Goal: Information Seeking & Learning: Compare options

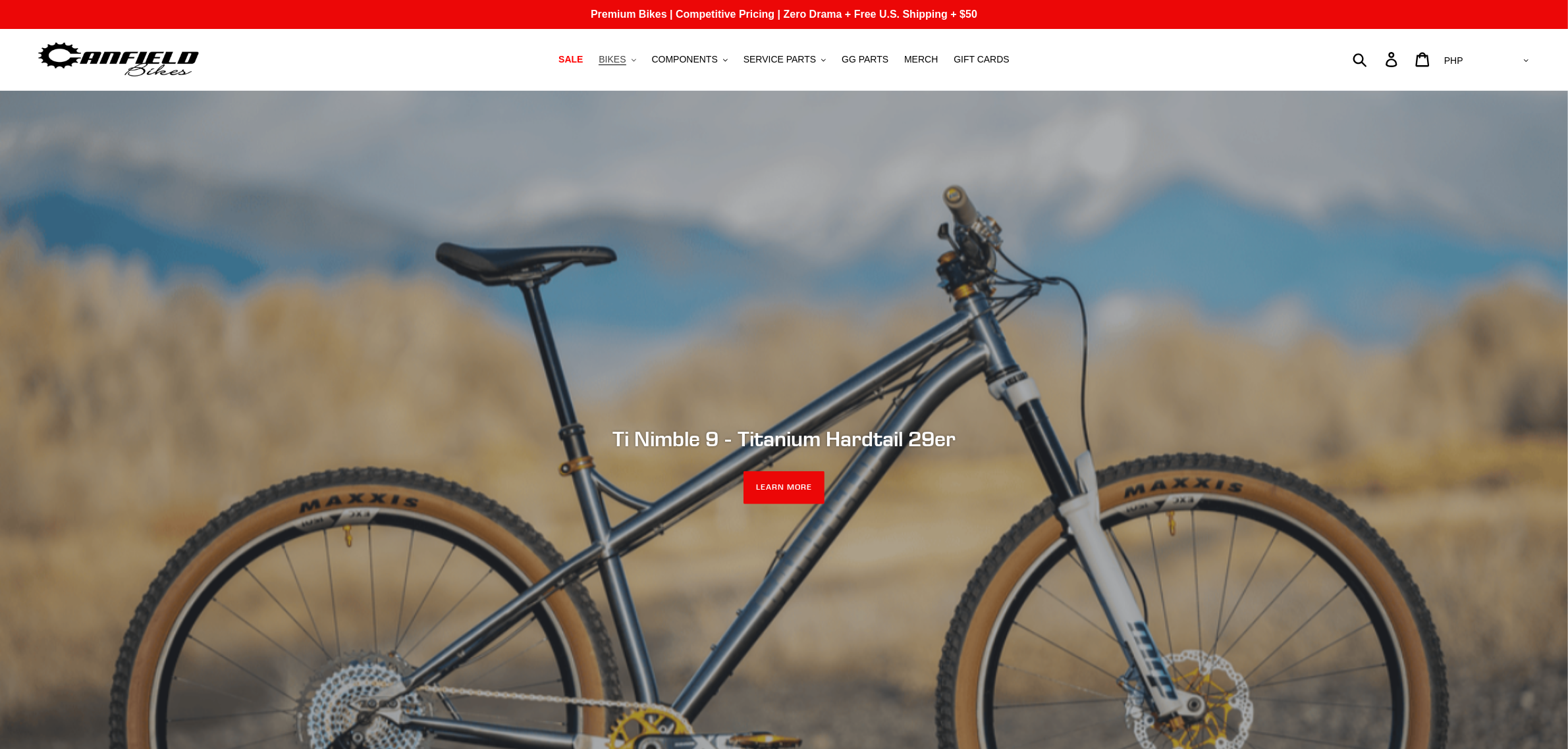
click at [625, 62] on span "BIKES" at bounding box center [611, 59] width 27 height 11
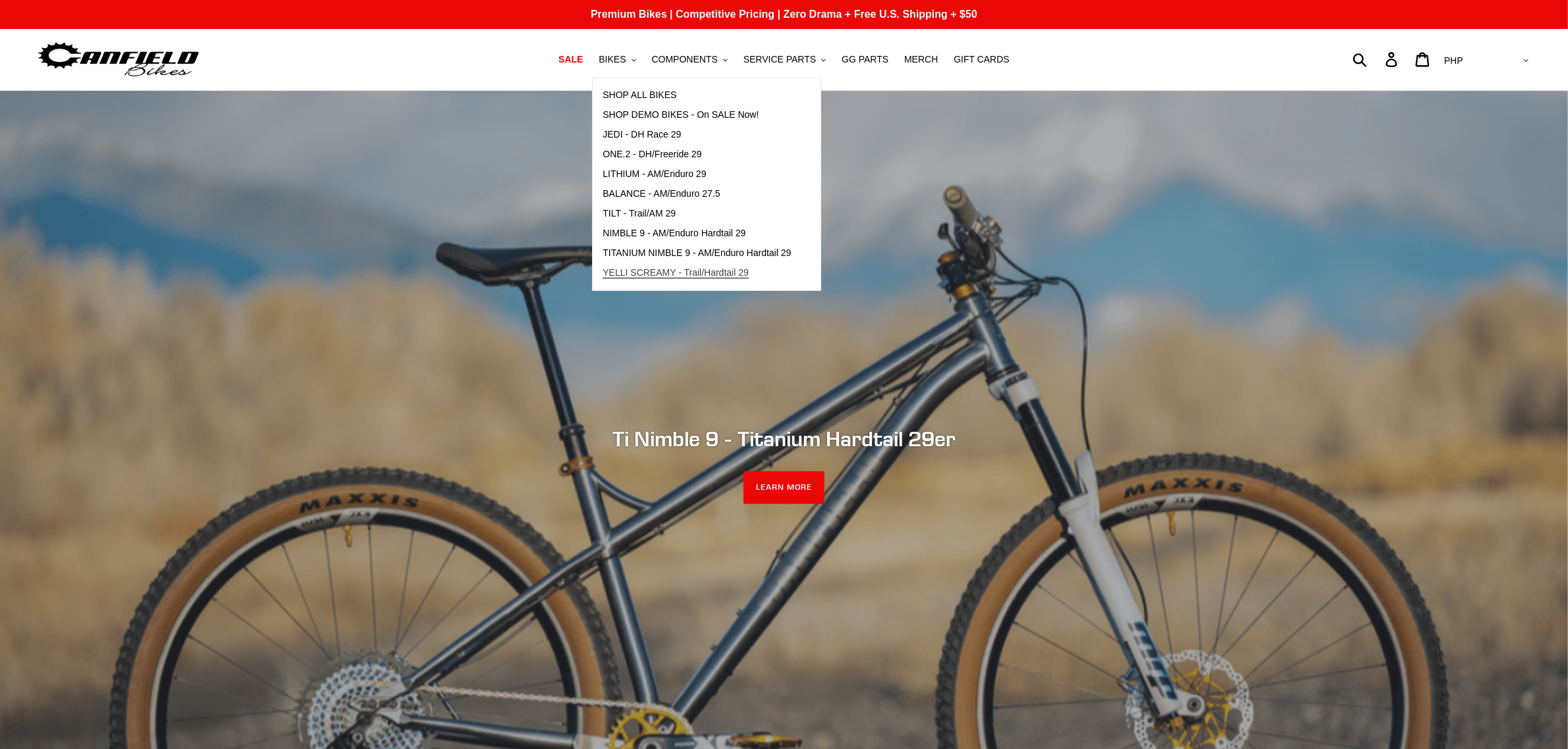
click at [670, 269] on span "YELLI SCREAMY - Trail/Hardtail 29" at bounding box center [676, 272] width 147 height 11
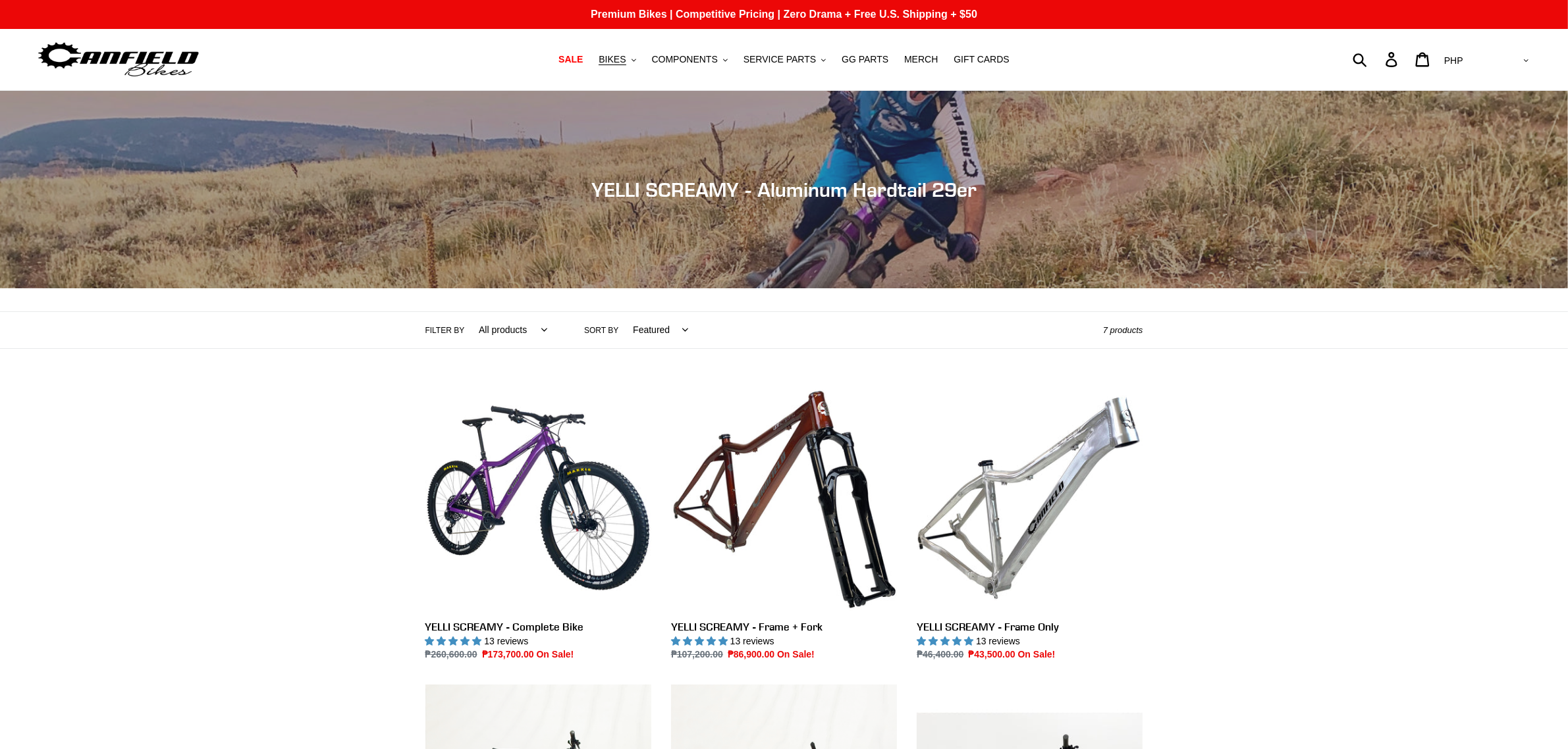
click at [1502, 66] on select "AED AFN ALL AMD ANG AUD AWG AZN [GEOGRAPHIC_DATA] BBD BDT BGN BIF BND [PERSON_N…" at bounding box center [1485, 61] width 93 height 24
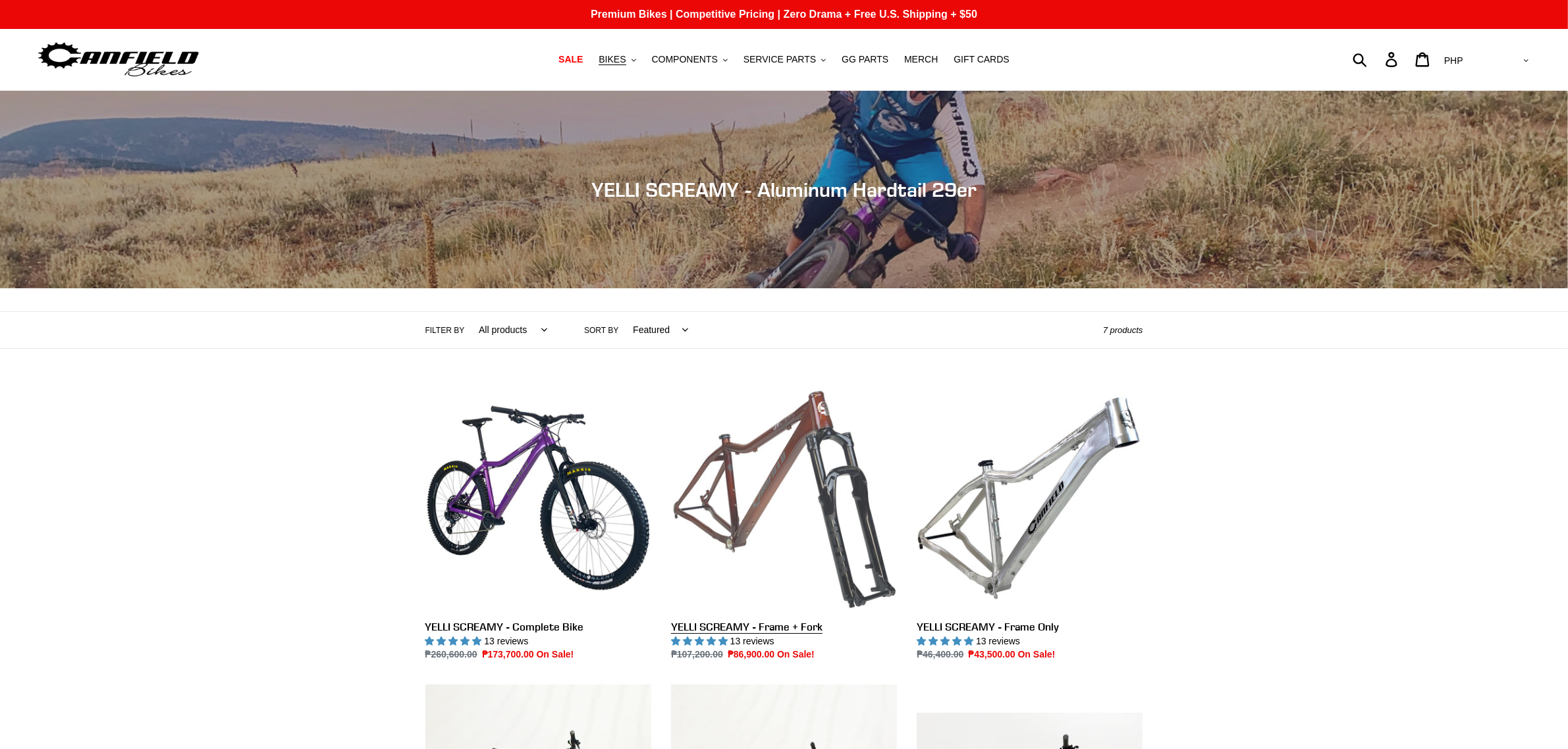
select select "USD"
click at [1492, 49] on select "AED AFN ALL AMD ANG AUD AWG AZN [GEOGRAPHIC_DATA] BBD BDT BGN BIF BND [PERSON_N…" at bounding box center [1485, 61] width 93 height 24
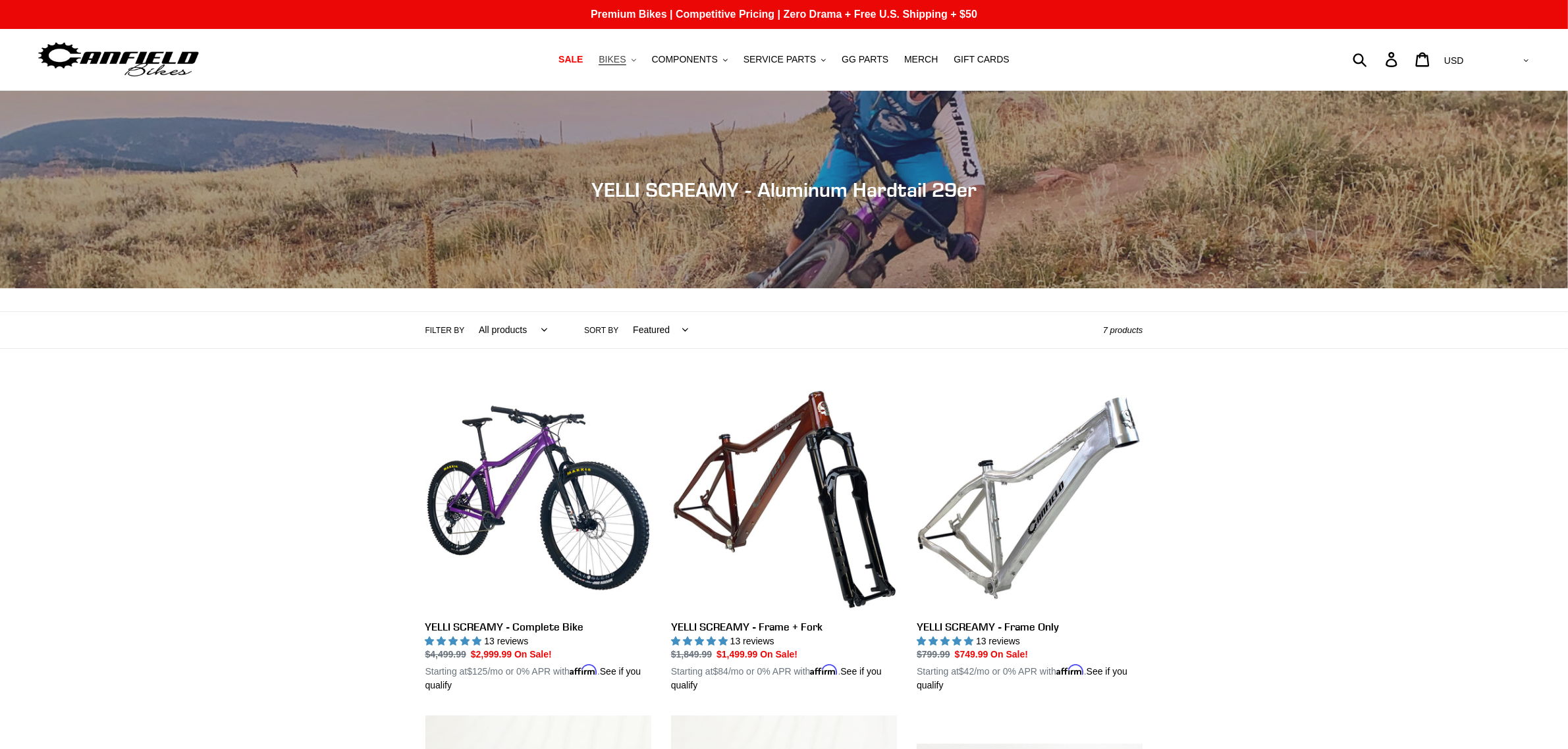
click at [642, 61] on button "BIKES .cls-1{fill:#231f20}" at bounding box center [617, 59] width 50 height 17
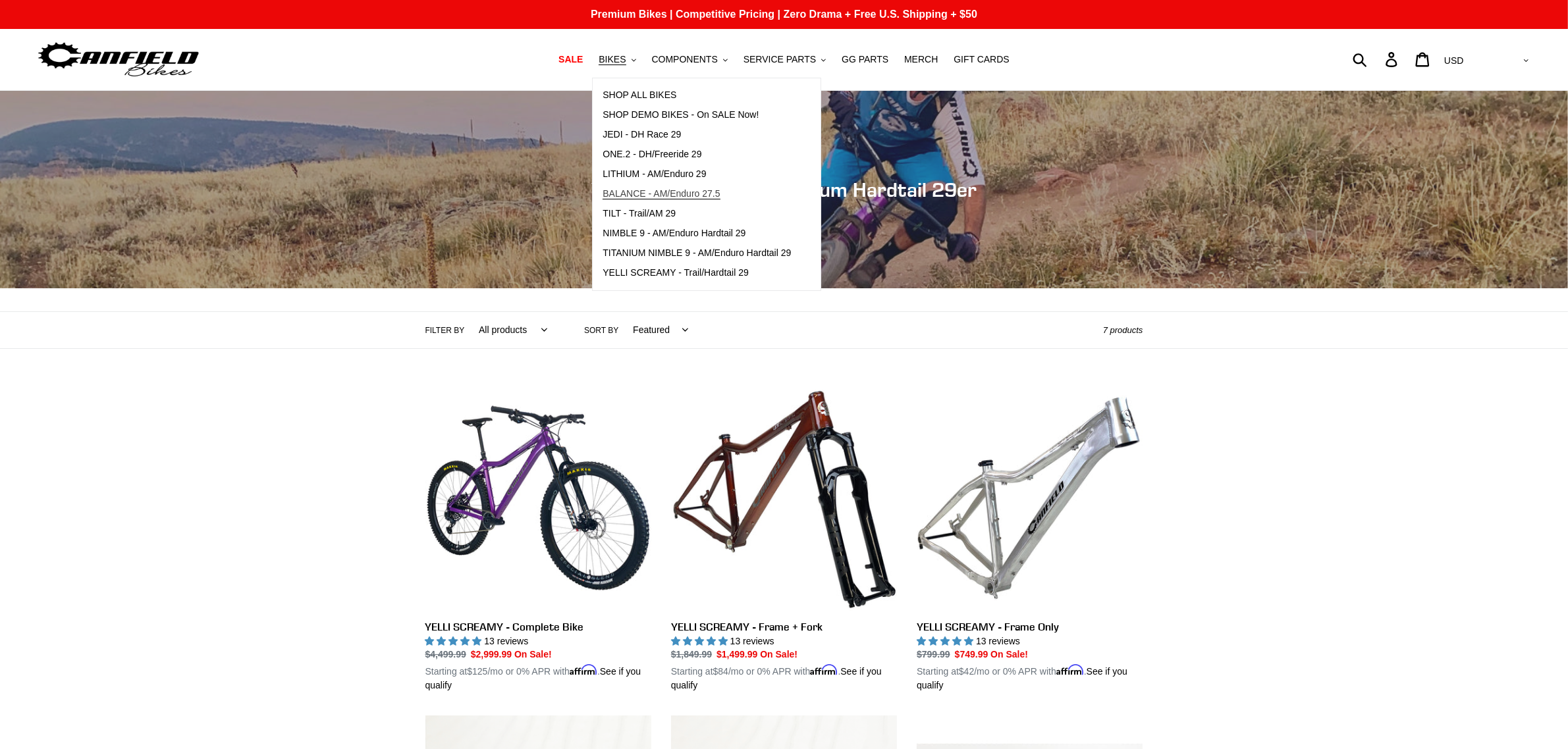
click at [676, 185] on link "BALANCE - AM/Enduro 27.5" at bounding box center [696, 194] width 208 height 20
click at [689, 194] on span "BALANCE - AM/Enduro 27.5" at bounding box center [661, 193] width 117 height 11
